Goal: Find specific page/section

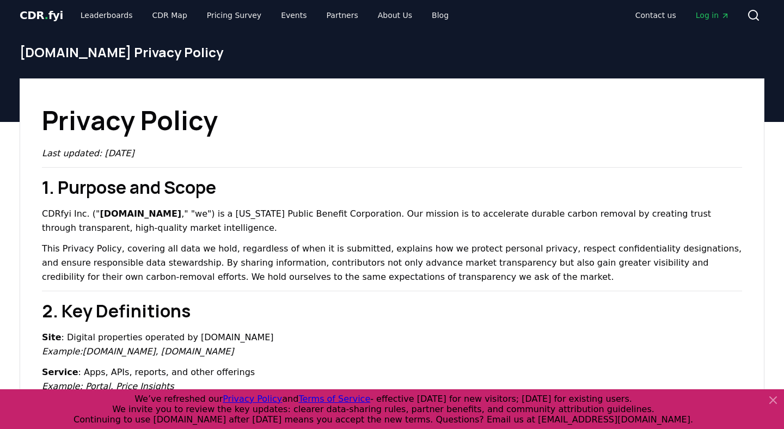
scroll to position [7, 0]
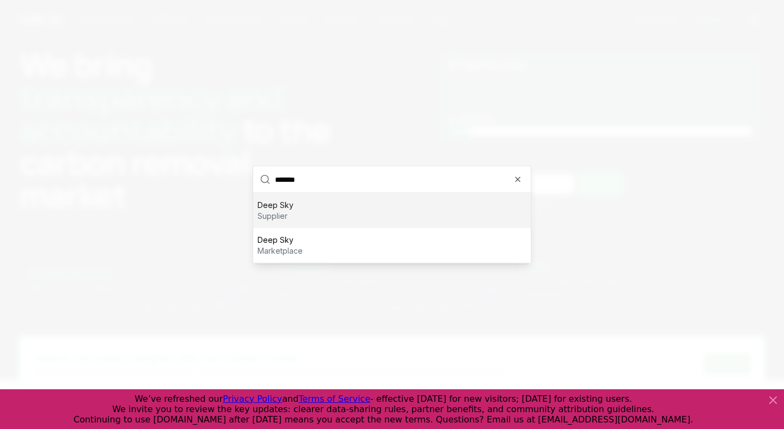
type input "********"
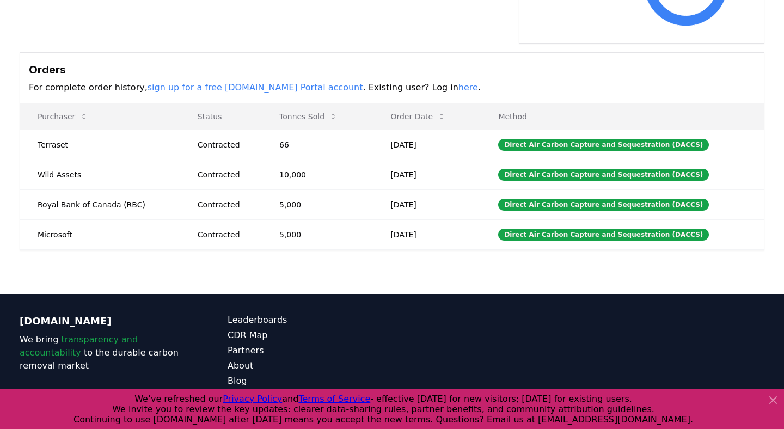
scroll to position [362, 0]
